Goal: Obtain resource: Obtain resource

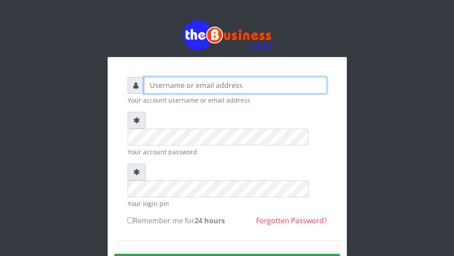
click at [193, 85] on input "text" at bounding box center [235, 85] width 183 height 17
type input "Malamsidi3030"
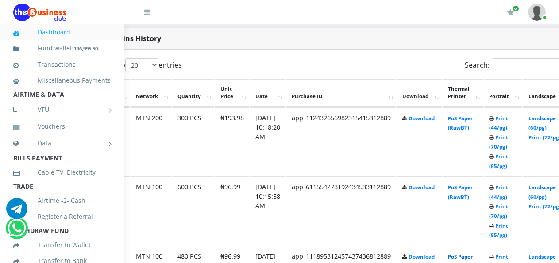
scroll to position [452, 56]
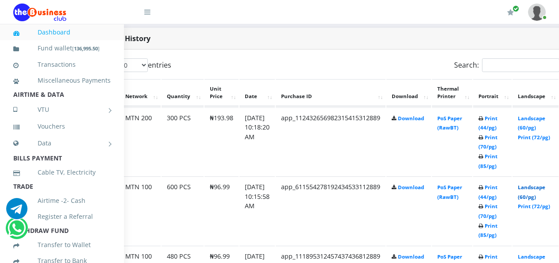
click at [534, 191] on link "Landscape (60/pg)" at bounding box center [531, 192] width 27 height 16
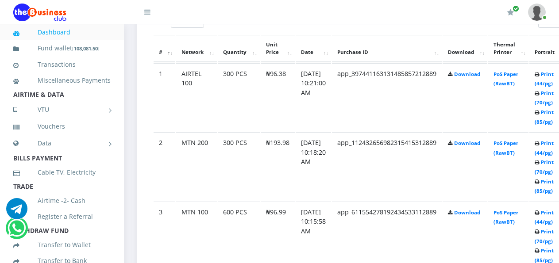
scroll to position [497, 35]
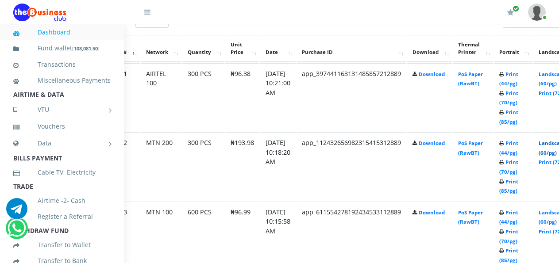
click at [555, 146] on link "Landscape (60/pg)" at bounding box center [552, 148] width 27 height 16
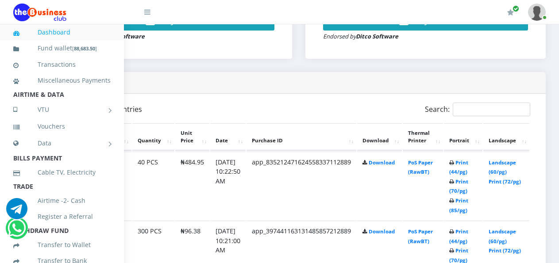
scroll to position [408, 96]
click at [494, 235] on link "Landscape (60/pg)" at bounding box center [502, 236] width 27 height 16
click at [456, 165] on link "Print (44/pg)" at bounding box center [458, 167] width 19 height 16
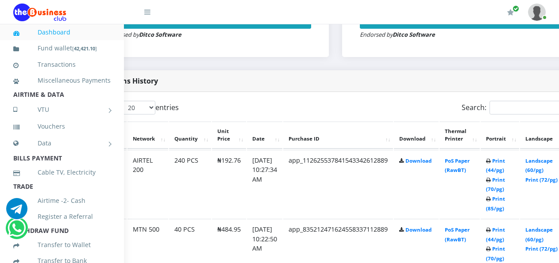
scroll to position [410, 54]
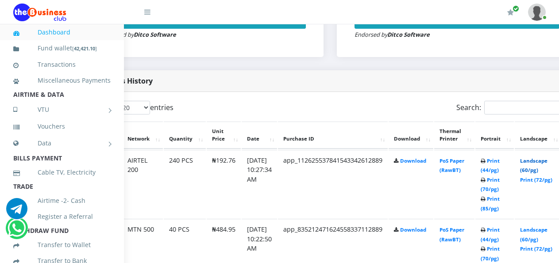
click at [539, 163] on link "Landscape (60/pg)" at bounding box center [533, 166] width 27 height 16
